Goal: Task Accomplishment & Management: Complete application form

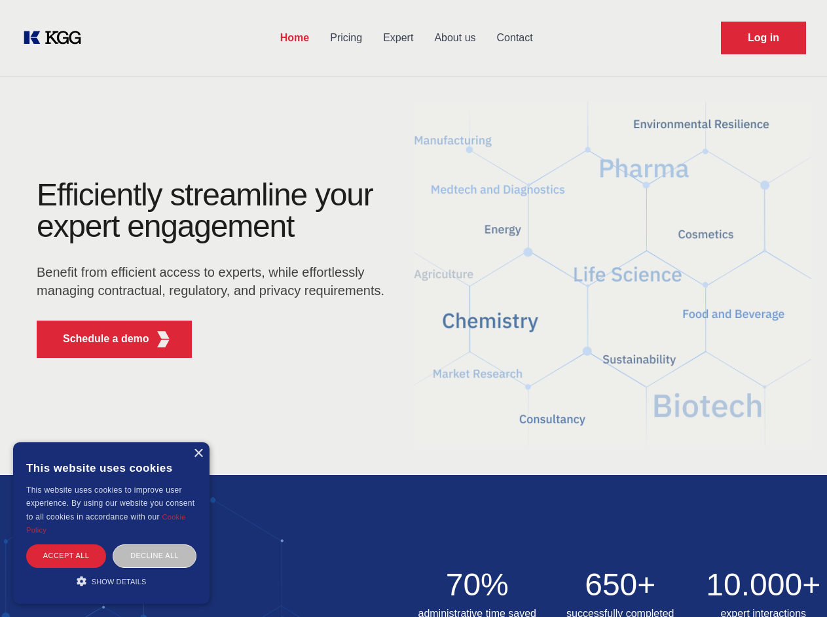
click at [413, 308] on div "Efficiently streamline your expert engagement Benefit from efficient access to …" at bounding box center [215, 273] width 398 height 189
click at [98, 339] on p "Schedule a demo" at bounding box center [106, 339] width 86 height 16
click at [198, 454] on div "× This website uses cookies This website uses cookies to improve user experienc…" at bounding box center [111, 523] width 196 height 162
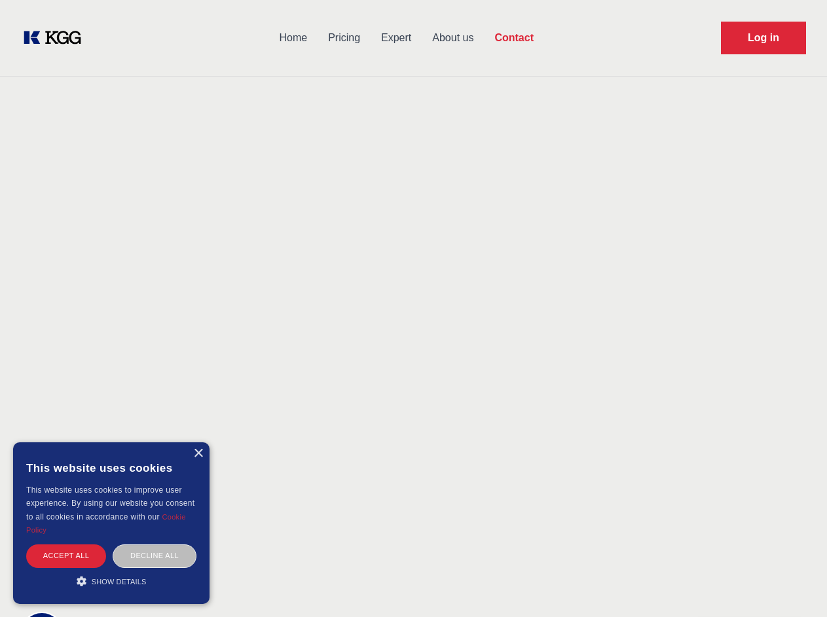
click at [66, 556] on div "Accept all" at bounding box center [66, 556] width 80 height 23
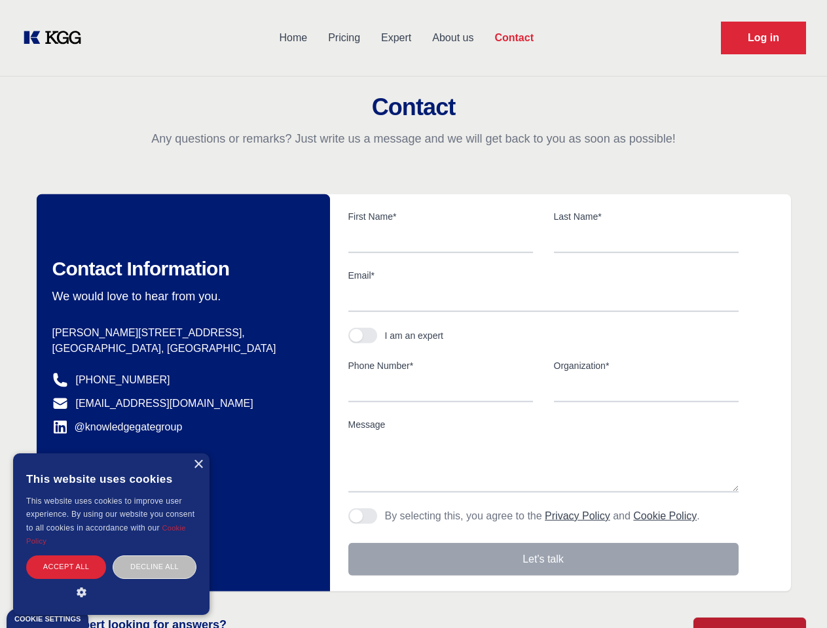
click at [154, 556] on div "Decline all" at bounding box center [155, 567] width 84 height 23
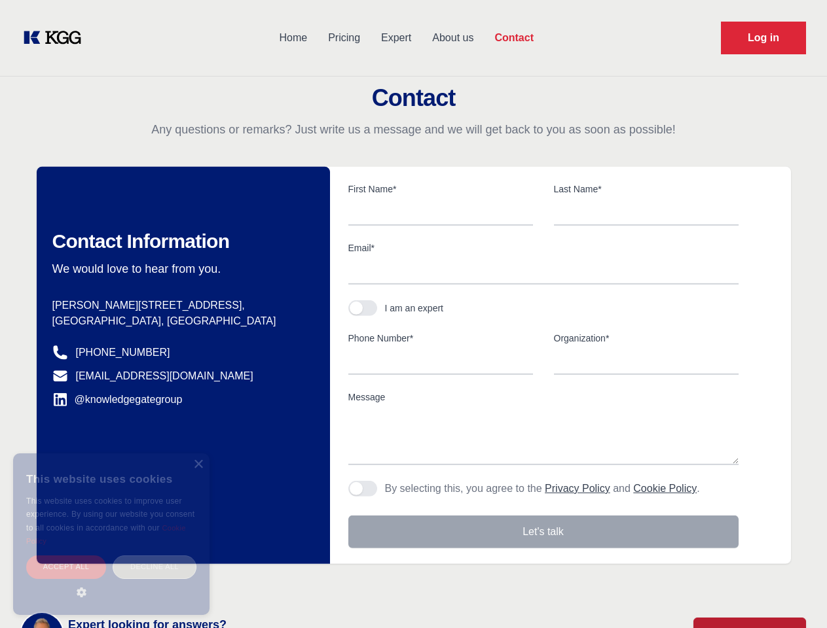
click at [111, 581] on main "Contact Any questions or remarks? Just write us a message and we will get back …" at bounding box center [413, 340] width 827 height 681
